Goal: Navigation & Orientation: Find specific page/section

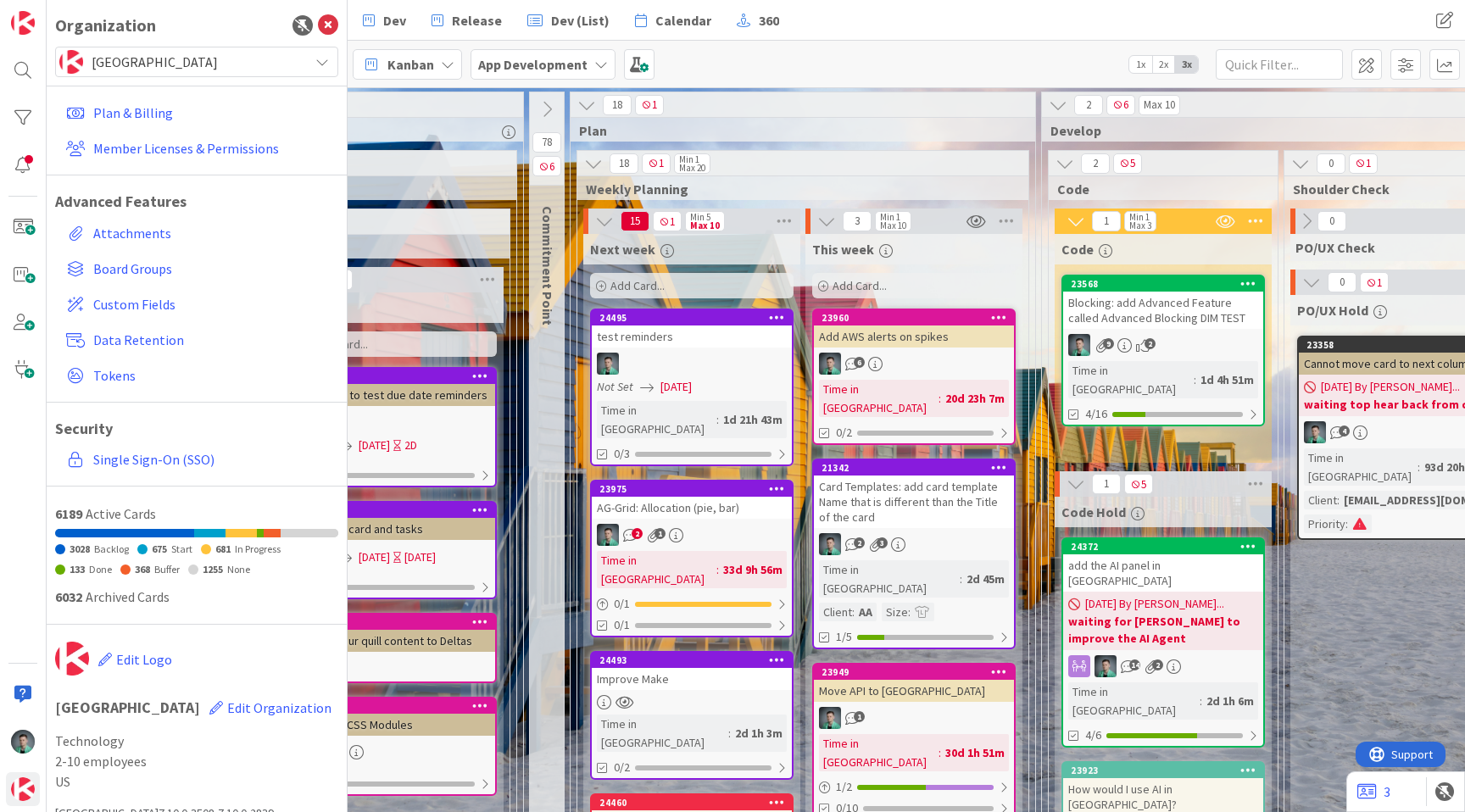
scroll to position [0, 1590]
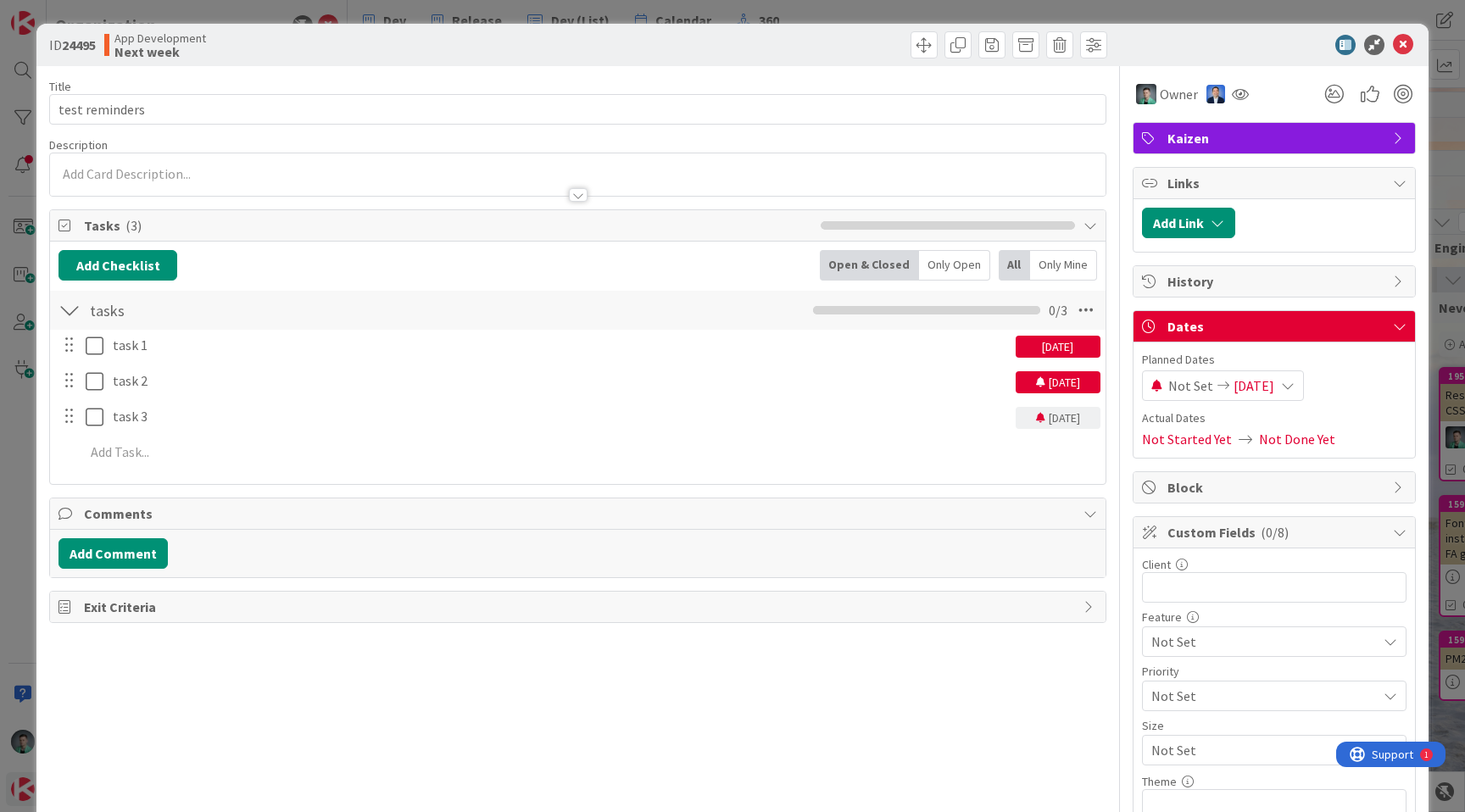
click at [824, 18] on div "ID 24495 App Development Next week Title 14 / 128 test reminders Description Ow…" at bounding box center [732, 406] width 1465 height 812
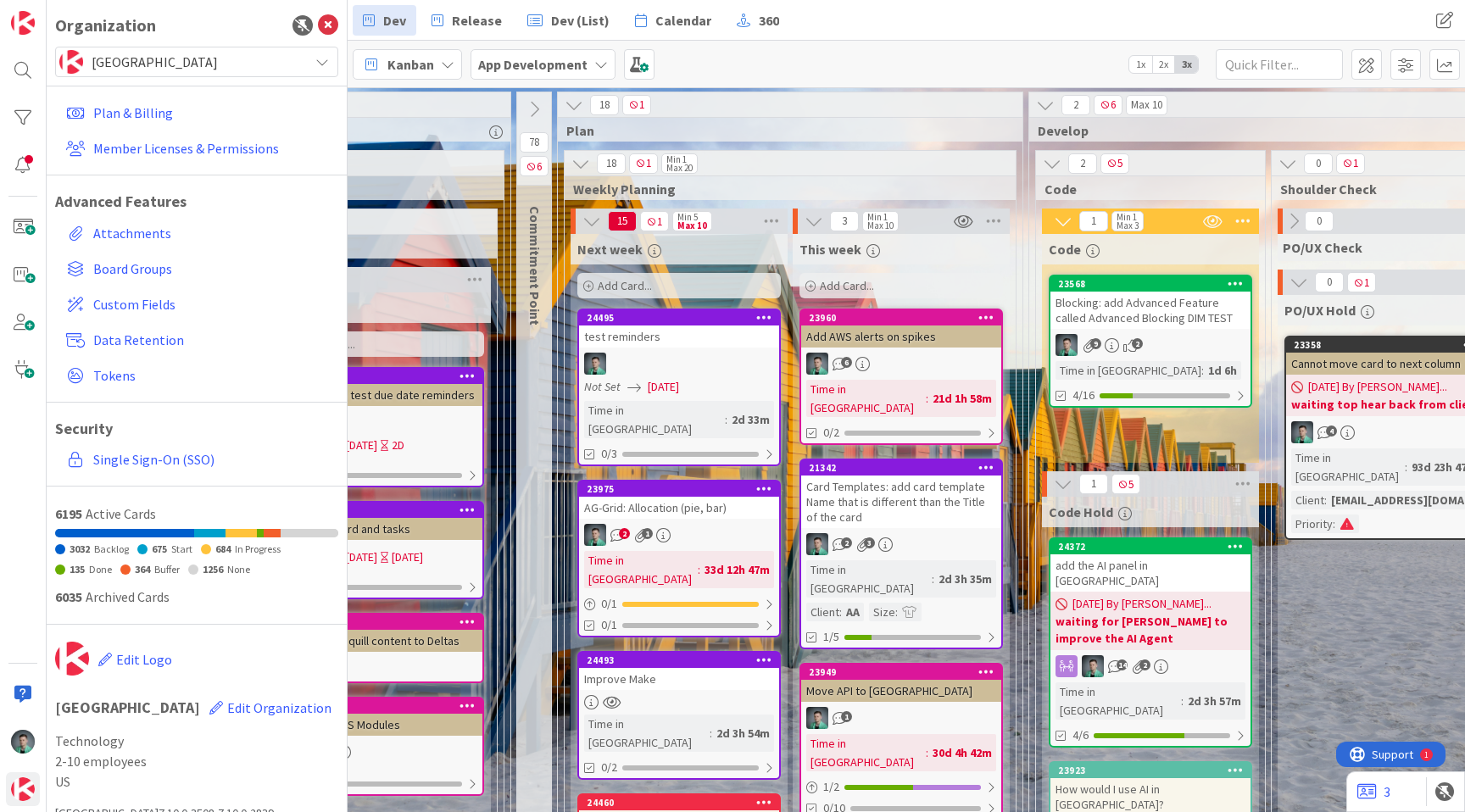
scroll to position [0, 1612]
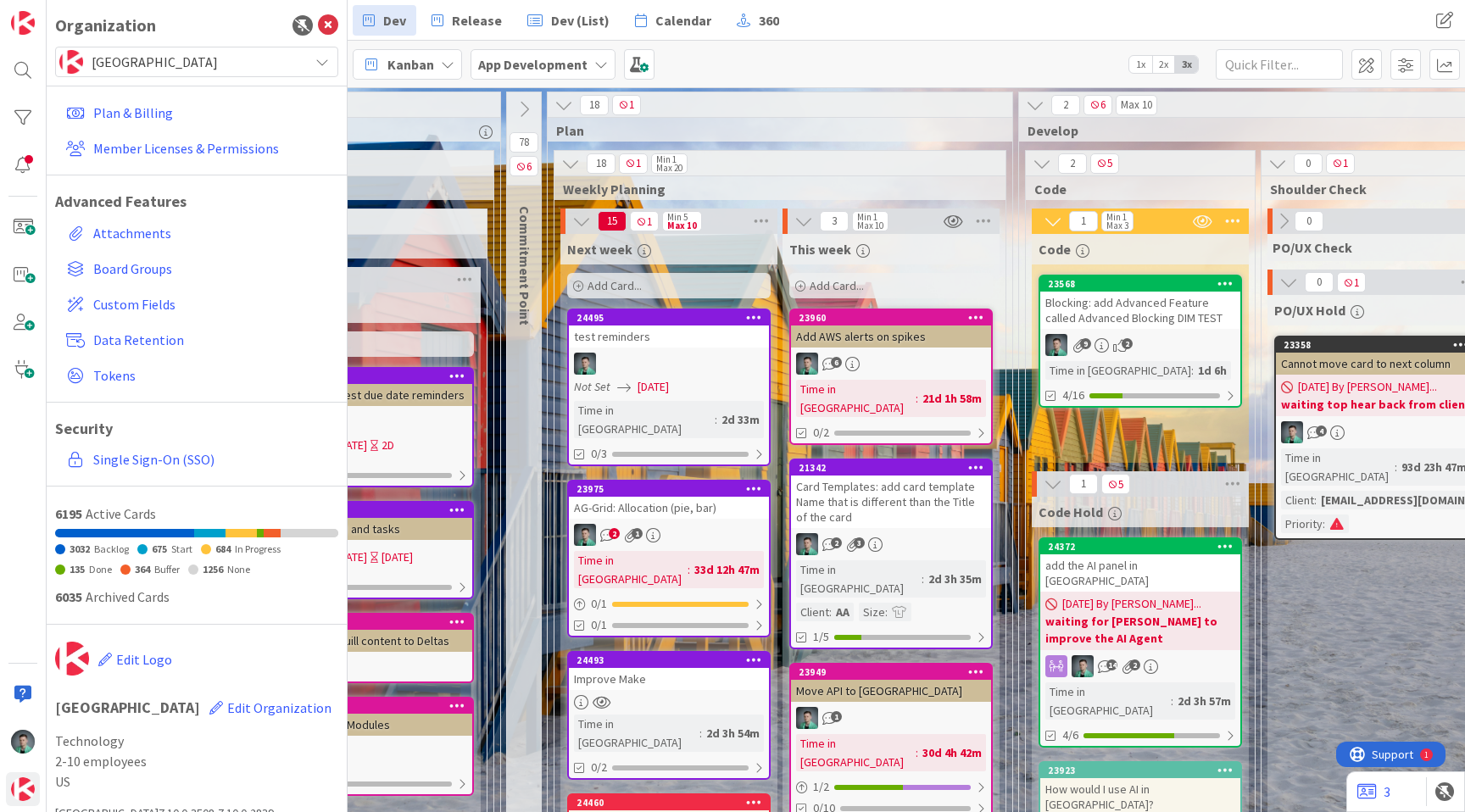
click at [1174, 306] on div "Blocking: add Advanced Feature called Advanced Blocking DIM TEST" at bounding box center [1140, 310] width 201 height 38
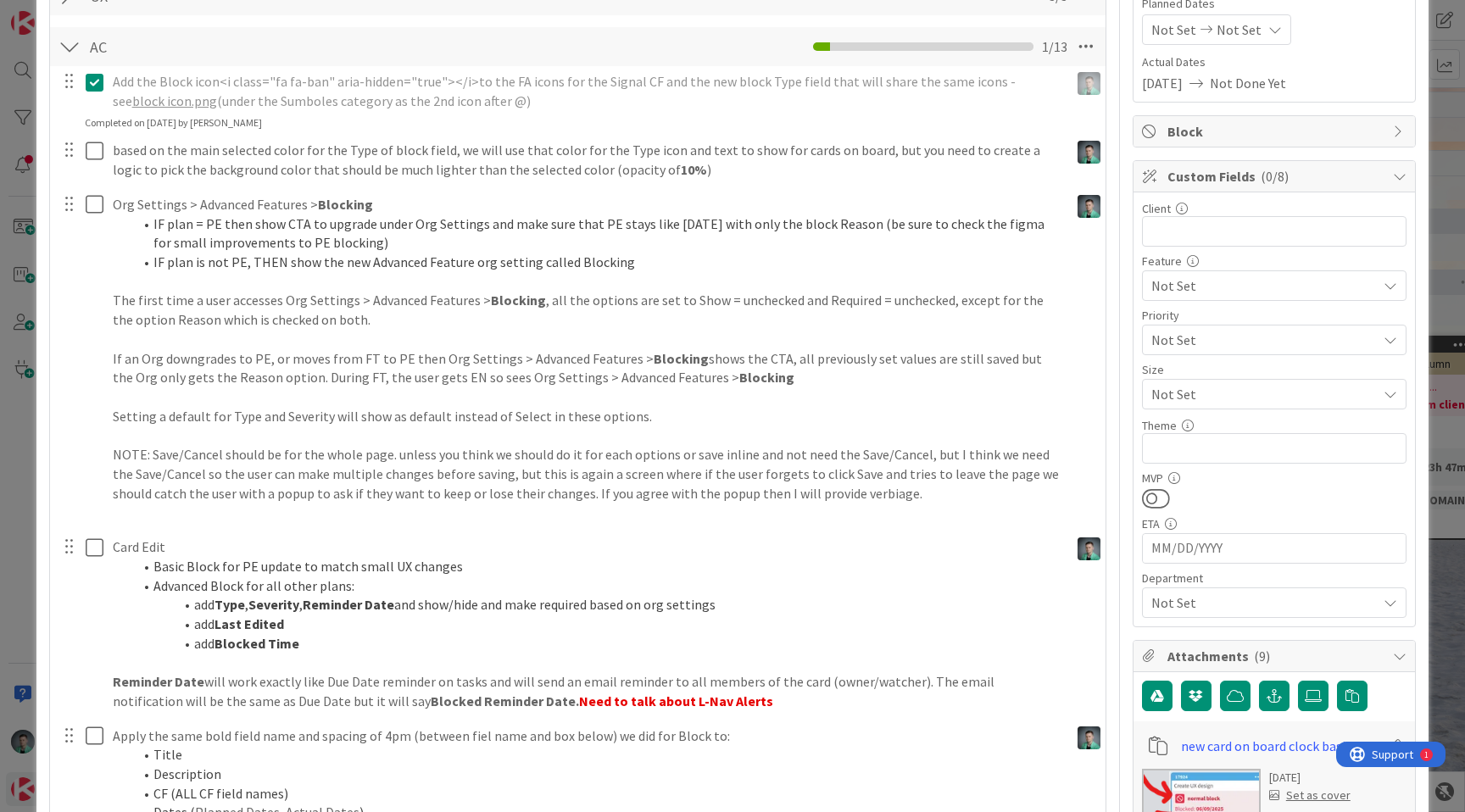
scroll to position [74, 0]
